Goal: Transaction & Acquisition: Purchase product/service

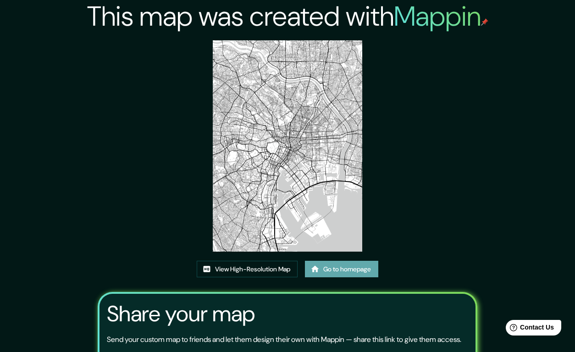
click at [342, 261] on link "Go to homepage" at bounding box center [341, 269] width 73 height 17
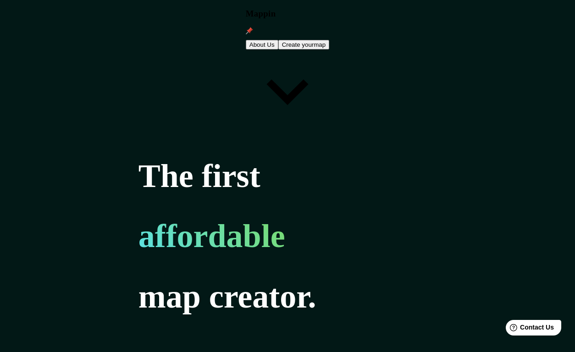
type input "barcelona"
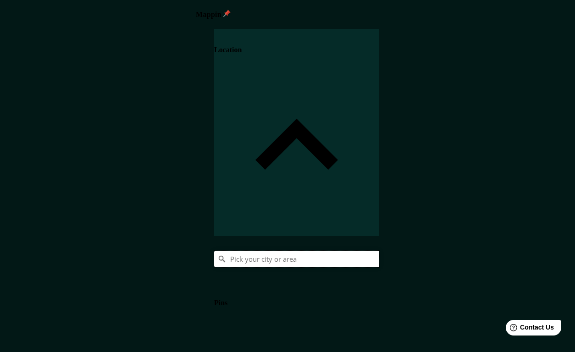
click at [379, 251] on input "Pick your city or area" at bounding box center [296, 259] width 165 height 17
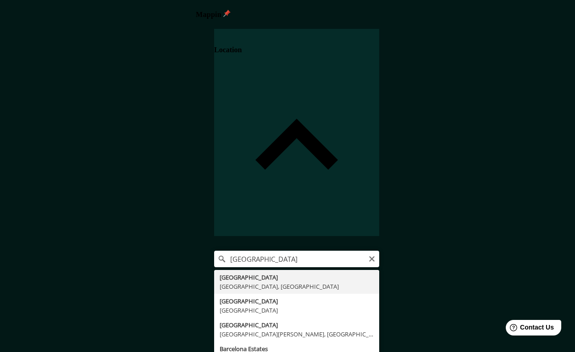
type input "[GEOGRAPHIC_DATA], [GEOGRAPHIC_DATA], [GEOGRAPHIC_DATA]"
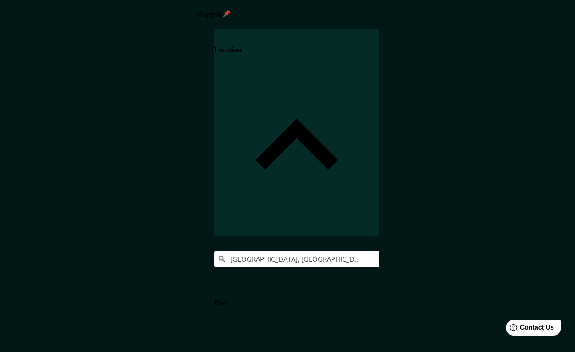
click at [413, 305] on body "Mappin Location [GEOGRAPHIC_DATA], [GEOGRAPHIC_DATA], [GEOGRAPHIC_DATA] Pins St…" at bounding box center [287, 176] width 575 height 352
type input "a4"
click at [421, 300] on body "Mappin Location Barcelona, Barcelona, Spain Pins Style Layout Border Choose a b…" at bounding box center [287, 176] width 575 height 352
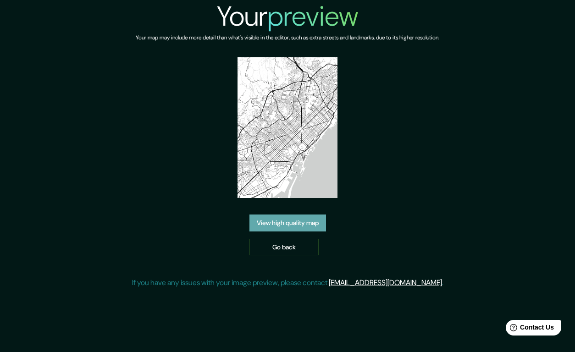
click at [277, 215] on link "View high quality map" at bounding box center [288, 223] width 77 height 17
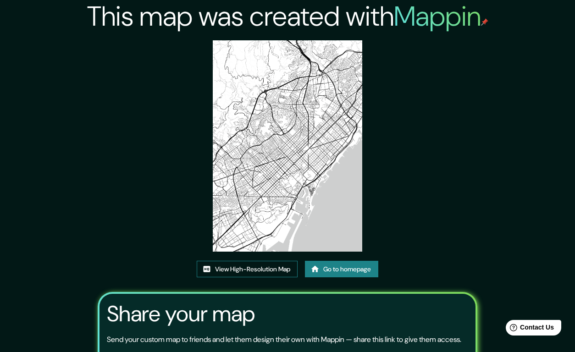
click at [246, 269] on link "View High-Resolution Map" at bounding box center [247, 269] width 101 height 17
click at [330, 268] on link "Go to homepage" at bounding box center [341, 269] width 73 height 17
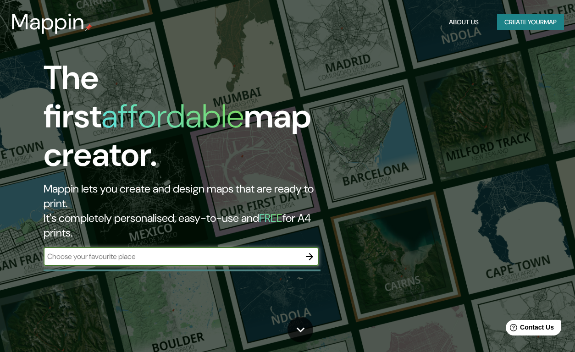
click at [102, 251] on input "text" at bounding box center [172, 256] width 257 height 11
type input "barcelona"
click at [310, 251] on icon "button" at bounding box center [309, 256] width 11 height 11
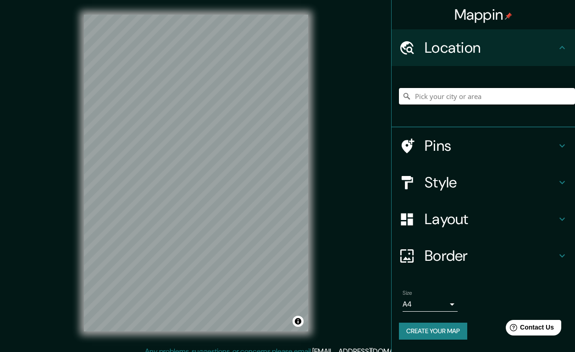
click at [436, 95] on input "Pick your city or area" at bounding box center [487, 96] width 176 height 17
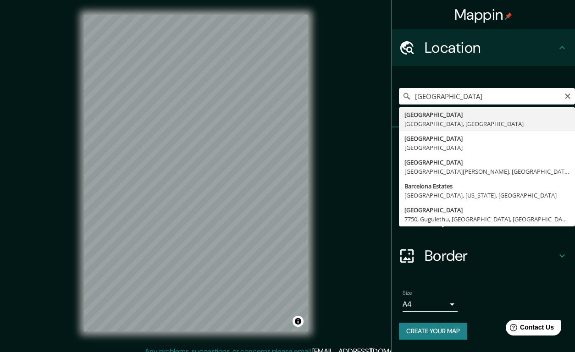
type input "Barcelona, Barcelona, Spain"
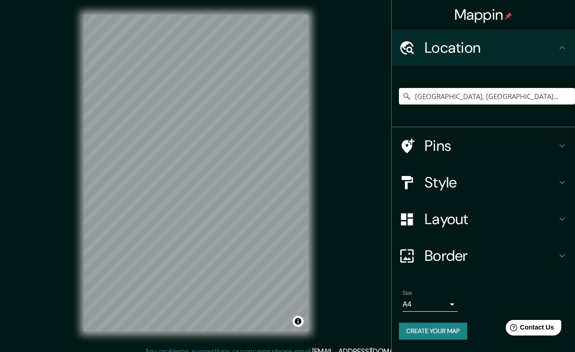
click at [415, 304] on body "Mappin Location Barcelona, Barcelona, Spain Pins Style Layout Border Choose a b…" at bounding box center [287, 176] width 575 height 352
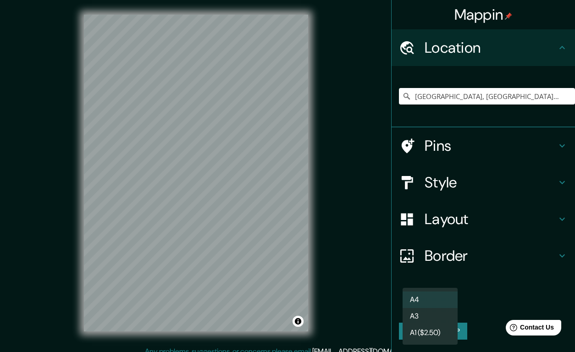
click at [415, 318] on li "A3" at bounding box center [430, 316] width 55 height 17
type input "a4"
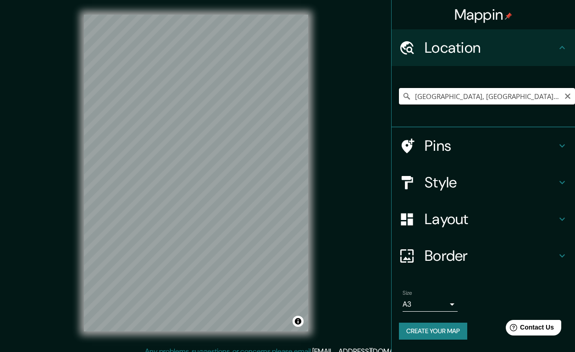
click at [426, 94] on input "Barcelona, Barcelona, Spain" at bounding box center [487, 96] width 176 height 17
click at [571, 96] on icon "Clear" at bounding box center [567, 96] width 7 height 7
click at [428, 96] on input "Pick your city or area" at bounding box center [487, 96] width 176 height 17
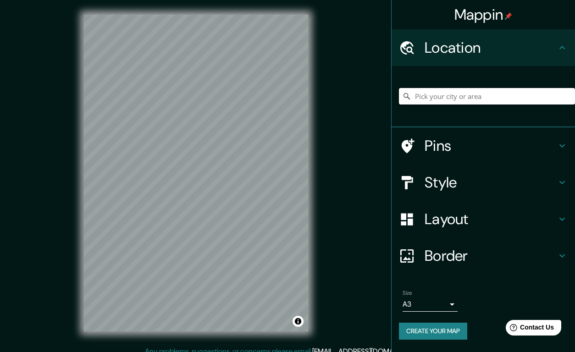
click at [438, 93] on input "Pick your city or area" at bounding box center [487, 96] width 176 height 17
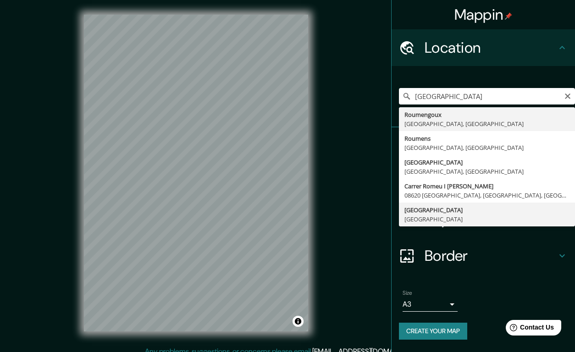
type input "Rome, Italy"
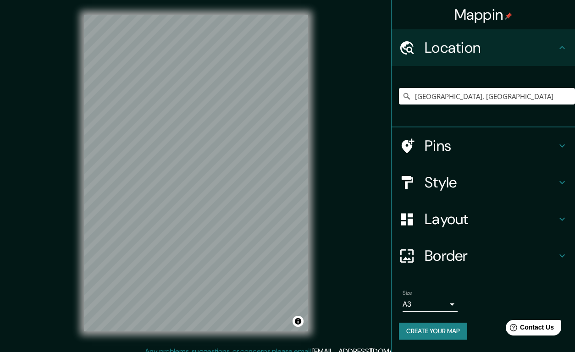
scroll to position [9, 0]
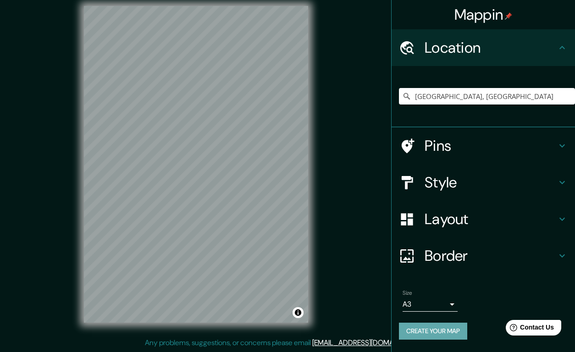
click at [427, 330] on button "Create your map" at bounding box center [433, 331] width 68 height 17
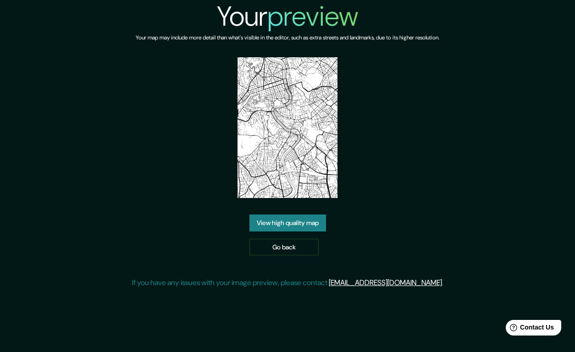
click at [280, 215] on link "View high quality map" at bounding box center [288, 223] width 77 height 17
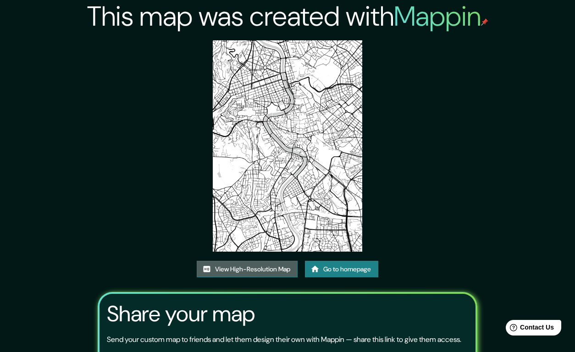
click at [228, 267] on link "View High-Resolution Map" at bounding box center [247, 269] width 101 height 17
click at [321, 270] on link "Go to homepage" at bounding box center [341, 269] width 73 height 17
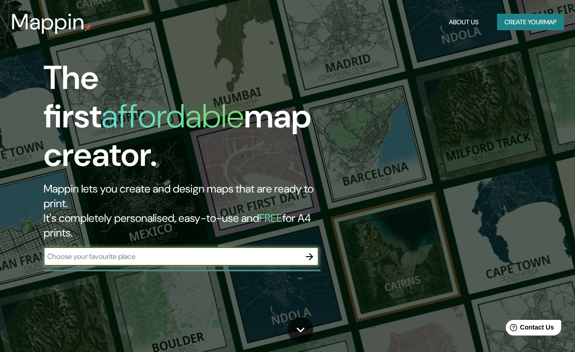
click at [103, 251] on input "text" at bounding box center [172, 256] width 257 height 11
type input "an"
click at [309, 251] on icon "button" at bounding box center [309, 256] width 11 height 11
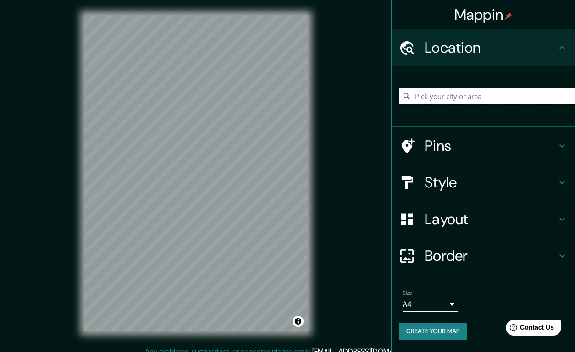
click at [444, 96] on input "Pick your city or area" at bounding box center [487, 96] width 176 height 17
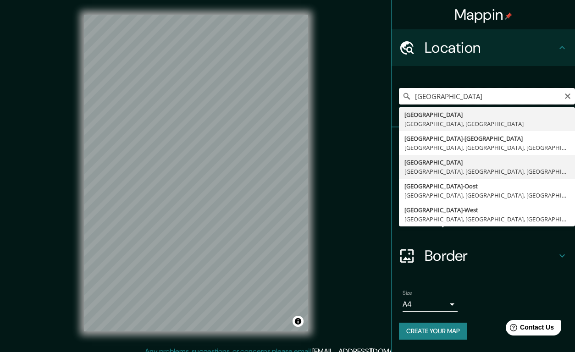
scroll to position [9, 0]
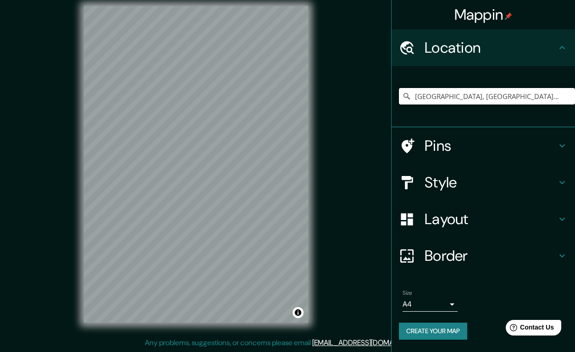
type input "Amsterdam, North Holland, Netherlands"
click at [409, 305] on body "Mappin Location Amsterdam, North Holland, Netherlands Amsterdam North Holland, …" at bounding box center [287, 167] width 575 height 352
click at [413, 305] on body "Mappin Location Amsterdam, North Holland, Netherlands Amsterdam North Holland, …" at bounding box center [287, 167] width 575 height 352
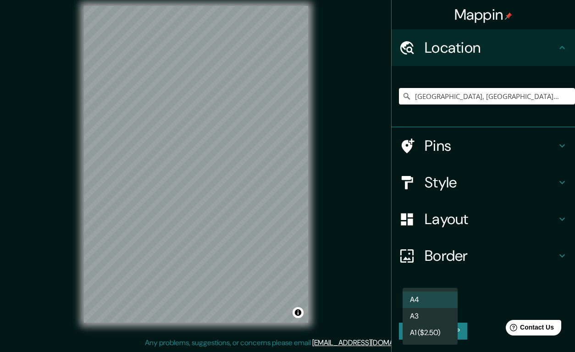
click at [416, 313] on li "A3" at bounding box center [430, 316] width 55 height 17
type input "a4"
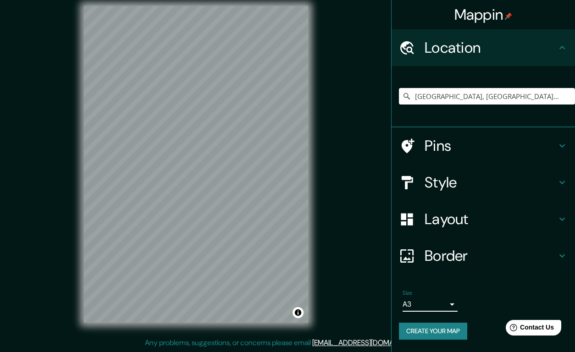
click at [425, 331] on button "Create your map" at bounding box center [433, 331] width 68 height 17
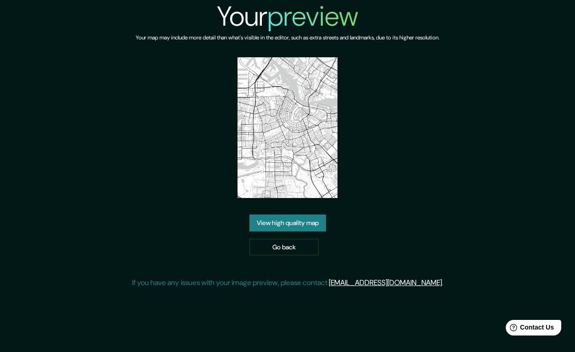
click at [279, 222] on link "View high quality map" at bounding box center [288, 223] width 77 height 17
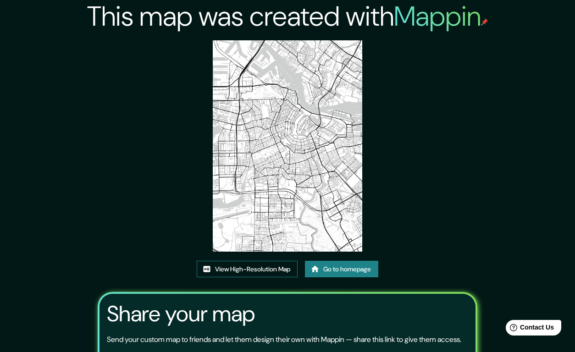
click at [218, 270] on link "View High-Resolution Map" at bounding box center [247, 269] width 101 height 17
click at [325, 273] on link "Go to homepage" at bounding box center [341, 269] width 73 height 17
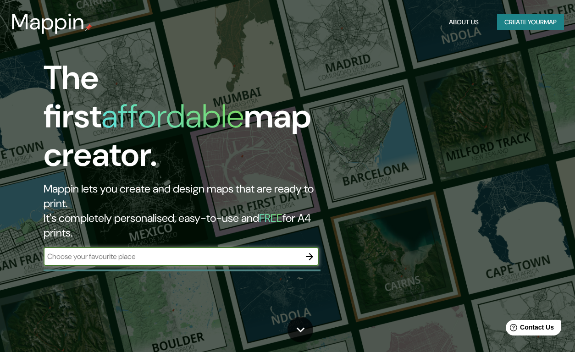
click at [106, 251] on input "text" at bounding box center [172, 256] width 257 height 11
type input "los angeles"
click at [309, 251] on icon "button" at bounding box center [309, 256] width 11 height 11
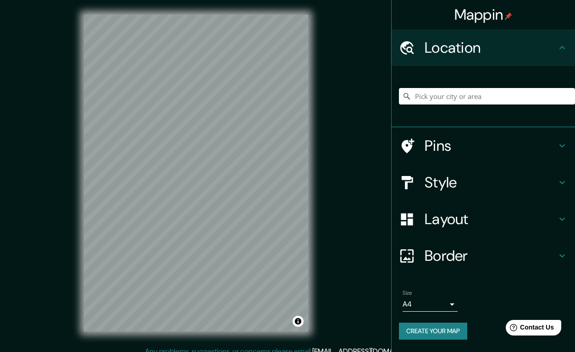
click at [430, 97] on input "Pick your city or area" at bounding box center [487, 96] width 176 height 17
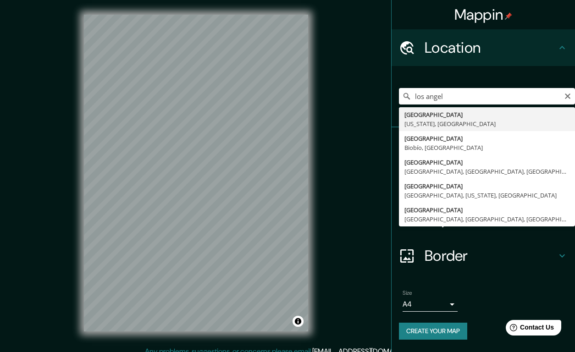
type input "Los Angeles, California, United States"
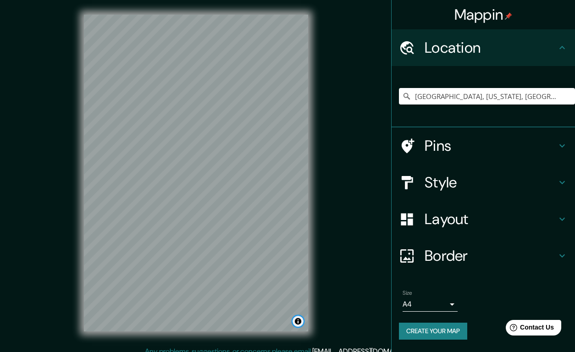
click at [299, 322] on button "Toggle attribution" at bounding box center [298, 321] width 11 height 11
click at [407, 303] on body "Mappin Location Los Angeles, California, United States Pins Style Layout Border…" at bounding box center [287, 176] width 575 height 352
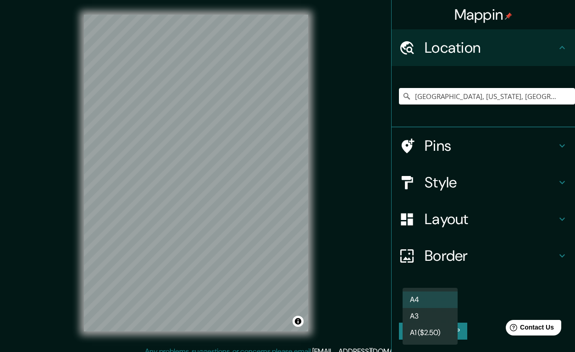
click at [417, 316] on li "A3" at bounding box center [430, 316] width 55 height 17
type input "a4"
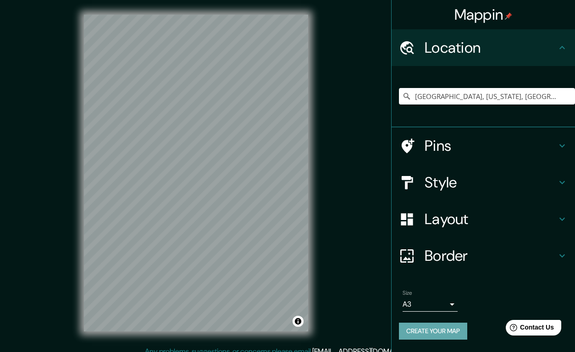
click at [420, 331] on button "Create your map" at bounding box center [433, 331] width 68 height 17
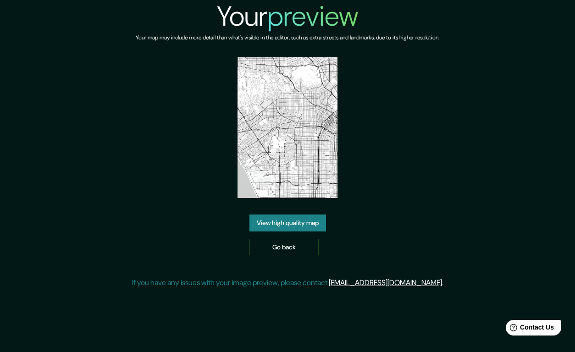
click at [291, 226] on link "View high quality map" at bounding box center [288, 223] width 77 height 17
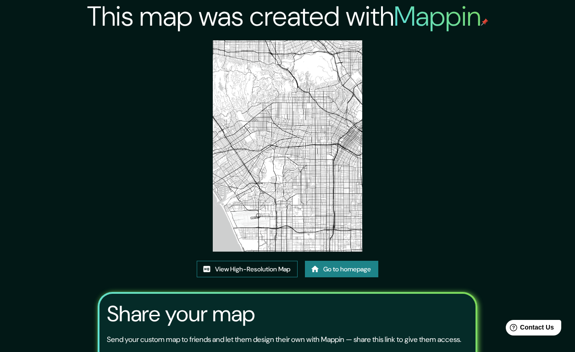
click at [271, 271] on link "View High-Resolution Map" at bounding box center [247, 269] width 101 height 17
click at [326, 268] on link "Go to homepage" at bounding box center [341, 269] width 73 height 17
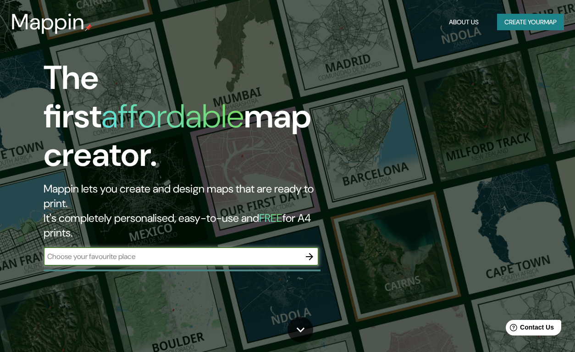
click at [174, 251] on input "text" at bounding box center [172, 256] width 257 height 11
type input "SYDNEY"
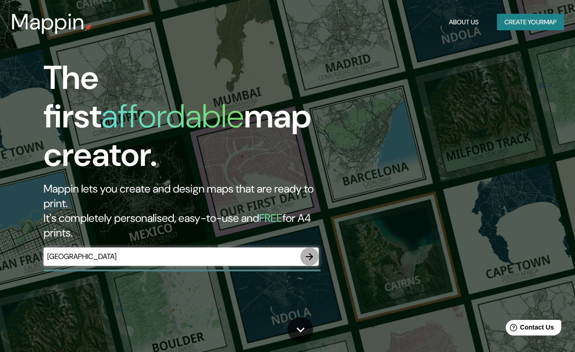
click at [313, 251] on icon "button" at bounding box center [309, 256] width 11 height 11
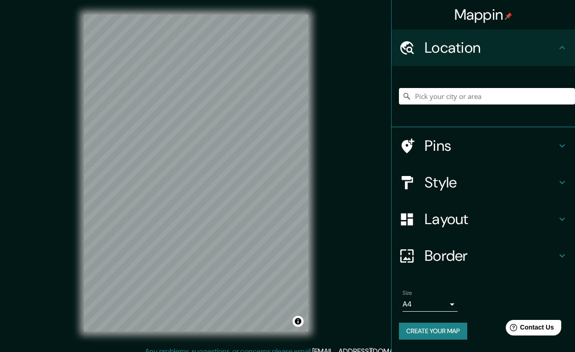
click at [439, 96] on input "Pick your city or area" at bounding box center [487, 96] width 176 height 17
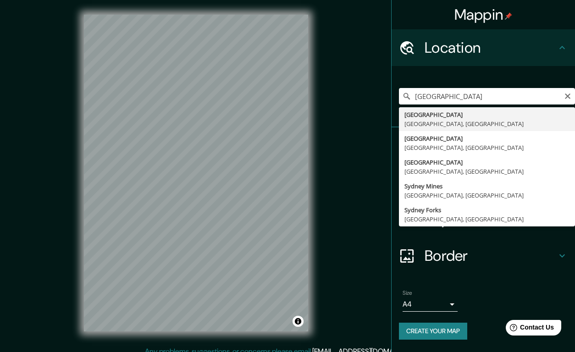
type input "Sydney, New South Wales, Australia"
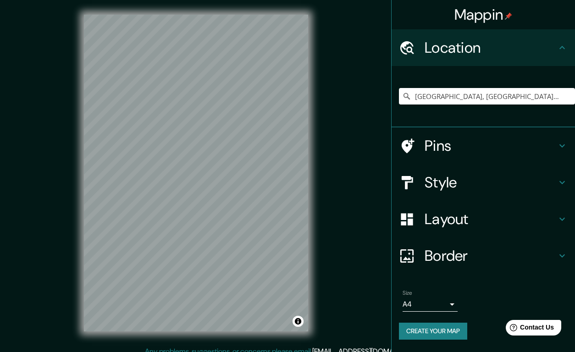
click at [403, 303] on body "Mappin Location Sydney, New South Wales, Australia Pins Style Layout Border Cho…" at bounding box center [287, 176] width 575 height 352
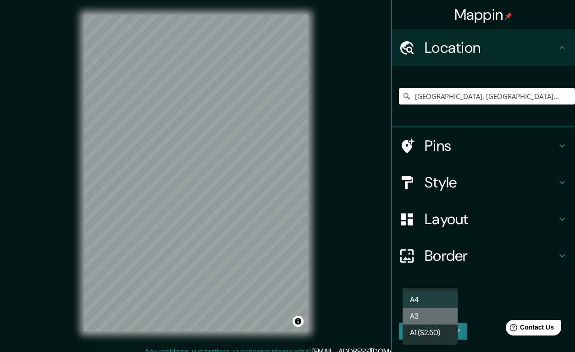
click at [417, 316] on li "A3" at bounding box center [430, 316] width 55 height 17
type input "a4"
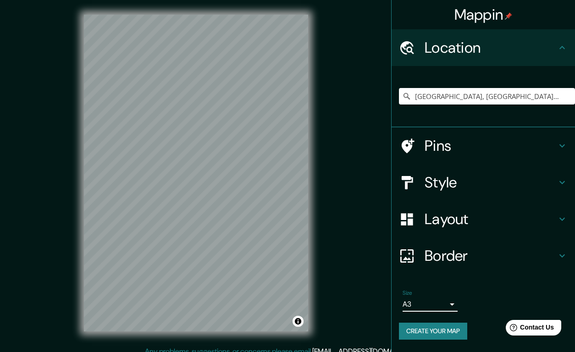
click at [422, 330] on button "Create your map" at bounding box center [433, 331] width 68 height 17
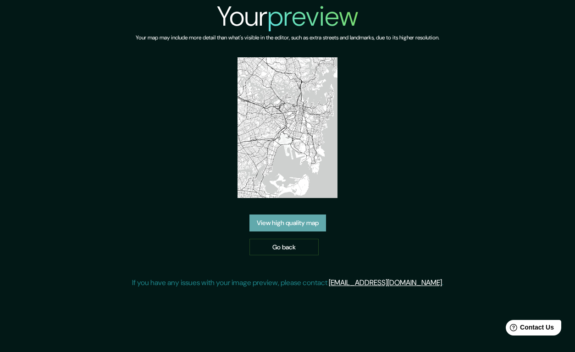
click at [289, 220] on link "View high quality map" at bounding box center [288, 223] width 77 height 17
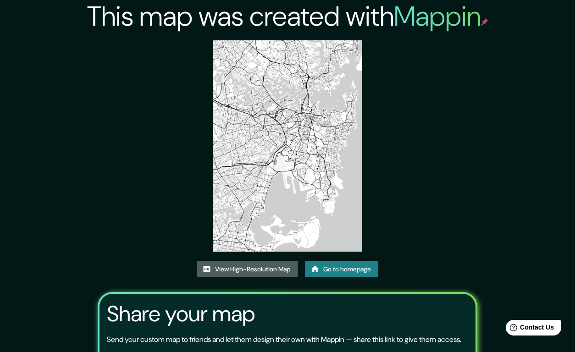
click at [238, 269] on link "View High-Resolution Map" at bounding box center [247, 269] width 101 height 17
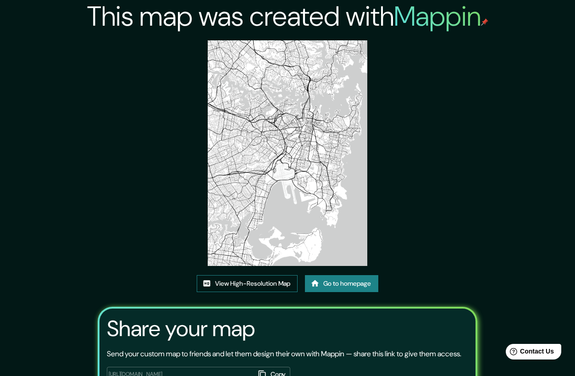
click at [248, 283] on link "View High-Resolution Map" at bounding box center [247, 283] width 101 height 17
